Goal: Book appointment/travel/reservation

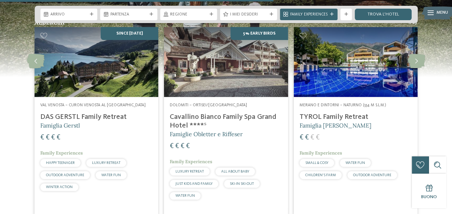
scroll to position [1450, 0]
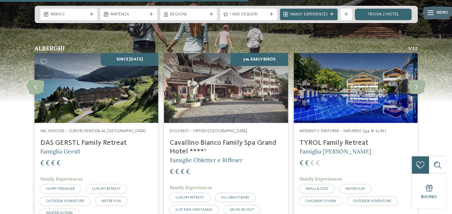
click at [428, 13] on div "Menu" at bounding box center [438, 13] width 29 height 14
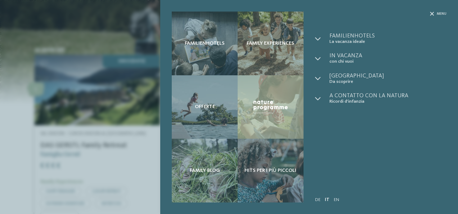
click at [427, 15] on div "Menu" at bounding box center [380, 23] width 131 height 22
click at [439, 12] on span "Menu" at bounding box center [441, 14] width 10 height 5
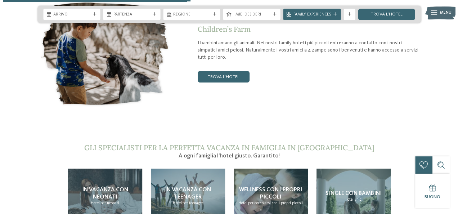
scroll to position [1162, 0]
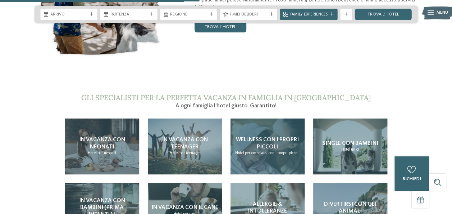
click at [266, 150] on p "Hotel per coccolarsi con i propri piccoli" at bounding box center [267, 153] width 64 height 6
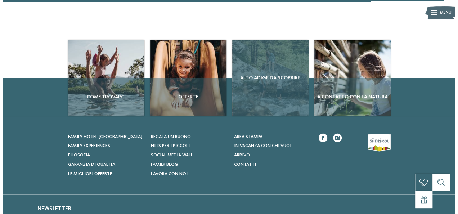
scroll to position [864, 0]
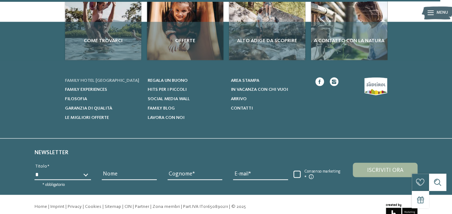
click at [88, 78] on span "Family hotel [GEOGRAPHIC_DATA]" at bounding box center [102, 80] width 74 height 5
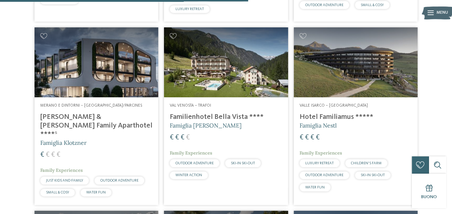
scroll to position [1080, 0]
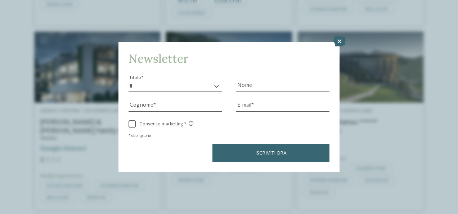
click at [339, 44] on icon at bounding box center [339, 41] width 12 height 10
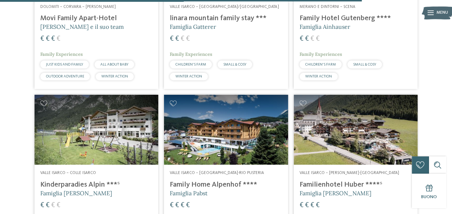
scroll to position [1547, 0]
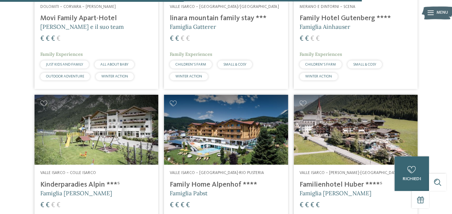
click at [340, 170] on address "Valle Isarco – [PERSON_NAME]-[GEOGRAPHIC_DATA]" at bounding box center [356, 173] width 112 height 6
click at [338, 180] on h4 "Familienhotel Huber ****ˢ" at bounding box center [356, 184] width 112 height 9
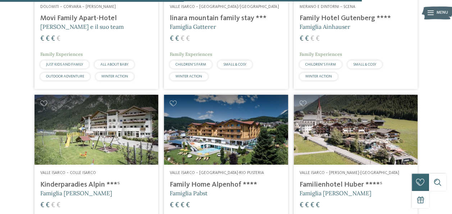
click at [335, 180] on h4 "Familienhotel Huber ****ˢ" at bounding box center [356, 184] width 112 height 9
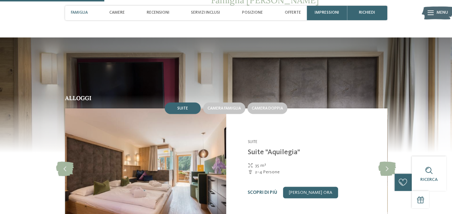
scroll to position [612, 0]
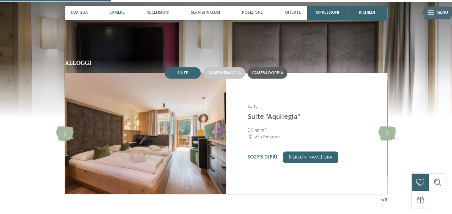
click at [277, 72] on span "Camera doppia" at bounding box center [267, 73] width 31 height 4
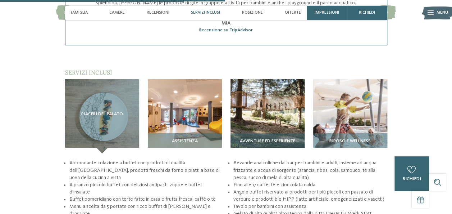
scroll to position [1295, 0]
